Goal: Task Accomplishment & Management: Use online tool/utility

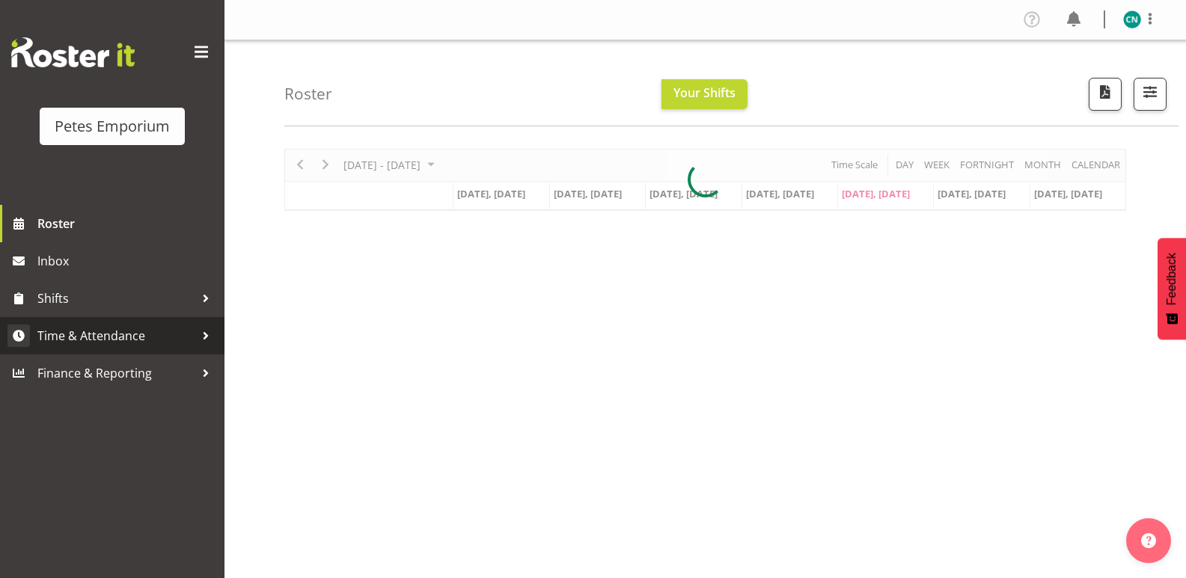
click at [133, 337] on span "Time & Attendance" at bounding box center [115, 336] width 157 height 22
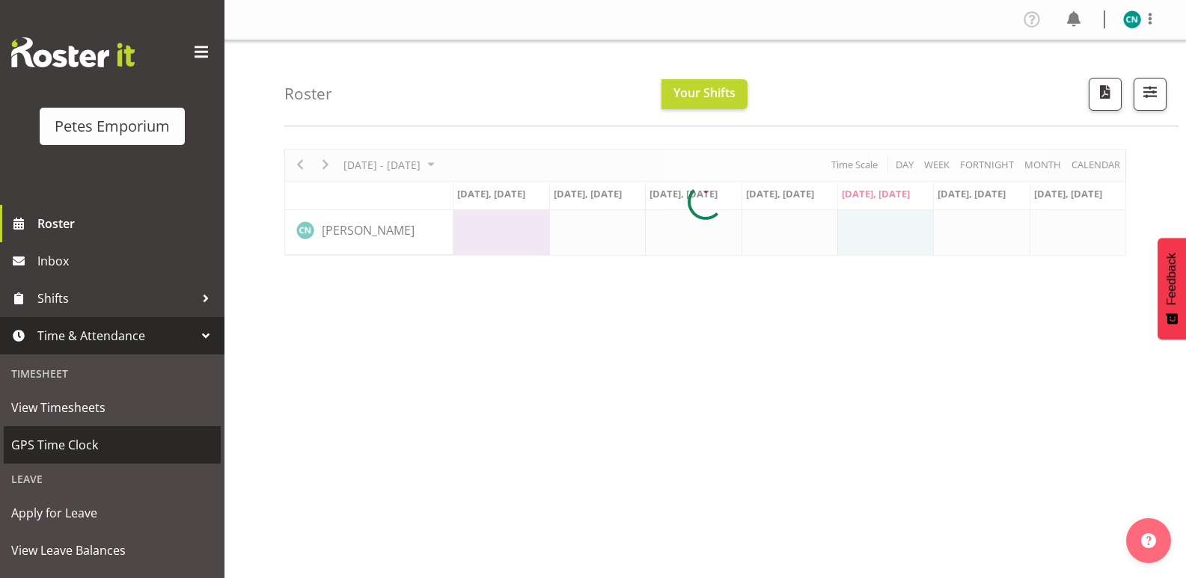
click at [61, 428] on link "GPS Time Clock" at bounding box center [112, 444] width 217 height 37
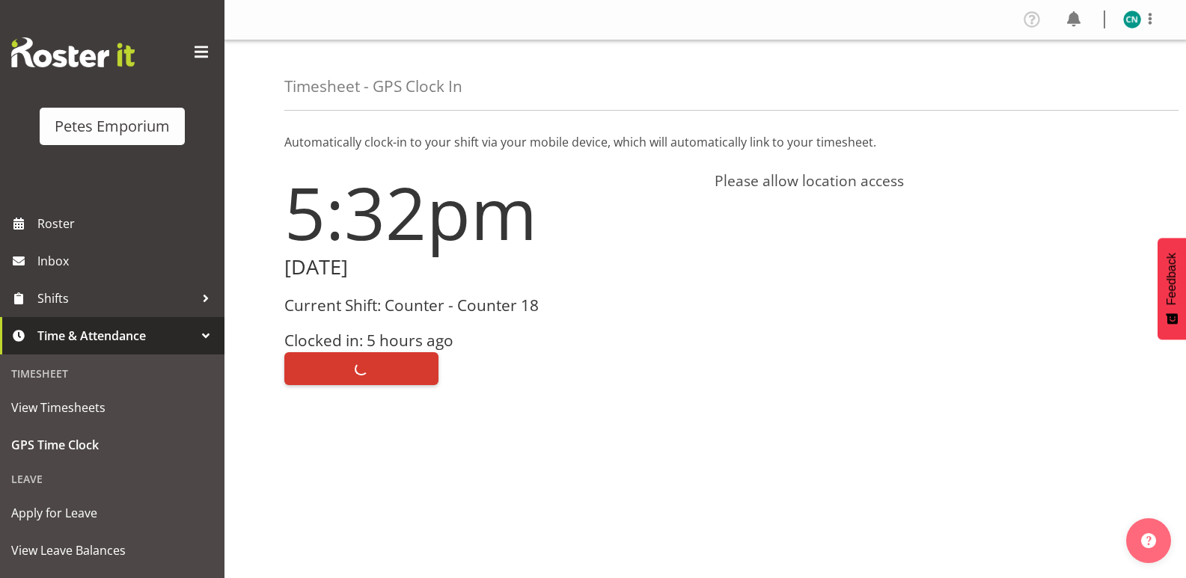
click at [341, 358] on div "Clock Out" at bounding box center [490, 367] width 412 height 36
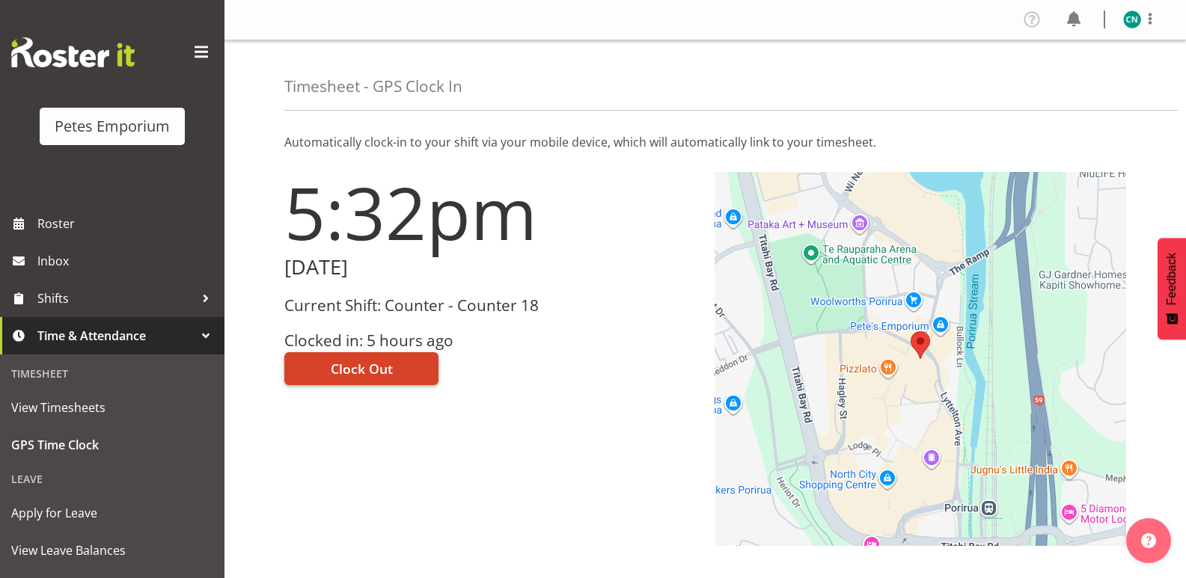
click at [378, 368] on span "Clock Out" at bounding box center [362, 368] width 62 height 19
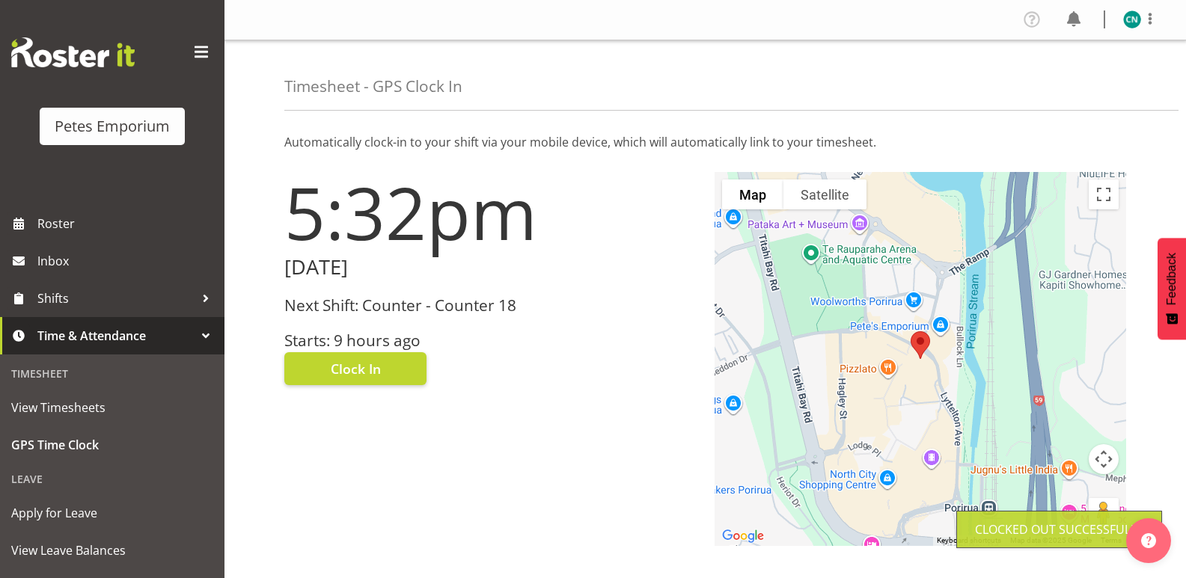
click at [1124, 16] on img at bounding box center [1132, 19] width 18 height 18
click at [1053, 76] on link "Log Out" at bounding box center [1087, 78] width 144 height 27
